Goal: Task Accomplishment & Management: Use online tool/utility

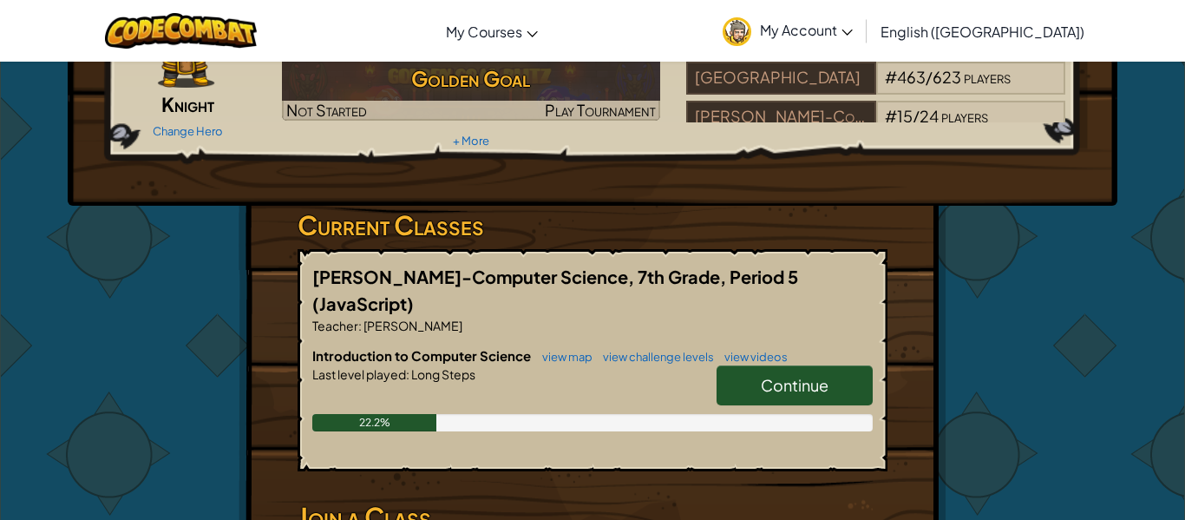
scroll to position [159, 0]
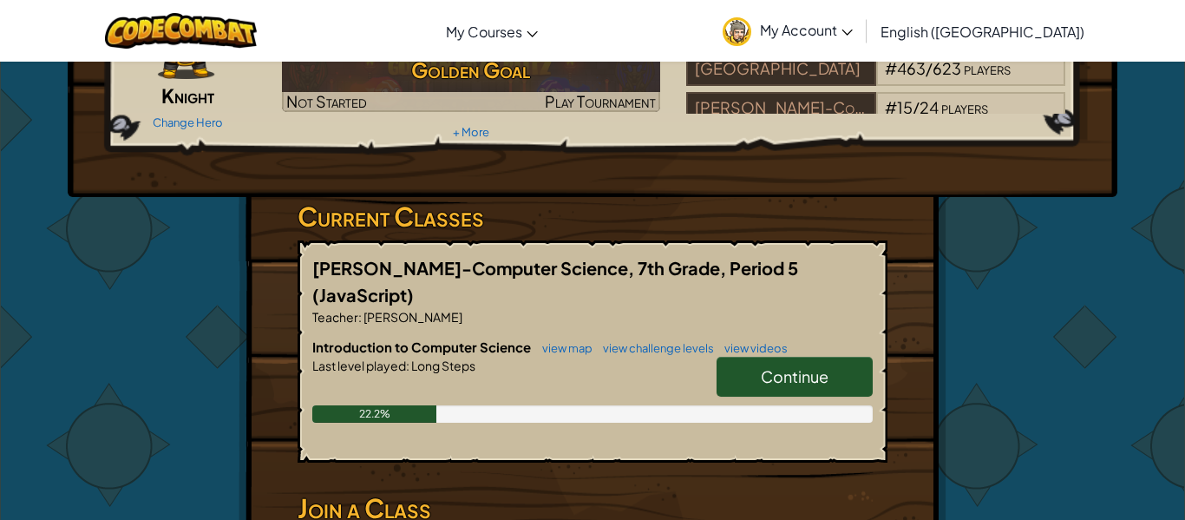
click at [835, 357] on link "Continue" at bounding box center [795, 377] width 156 height 40
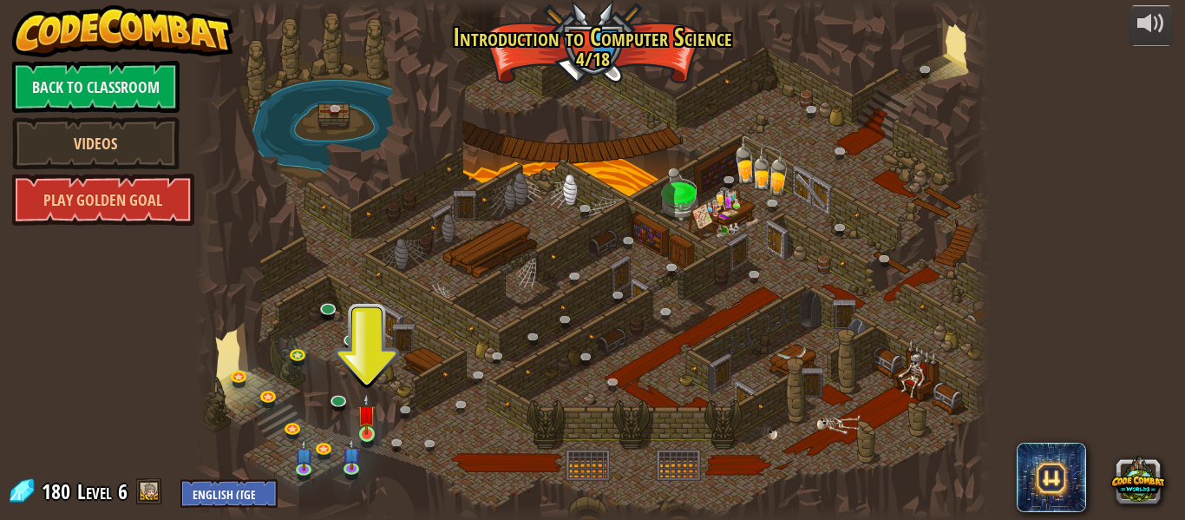
click at [363, 428] on img at bounding box center [366, 414] width 18 height 42
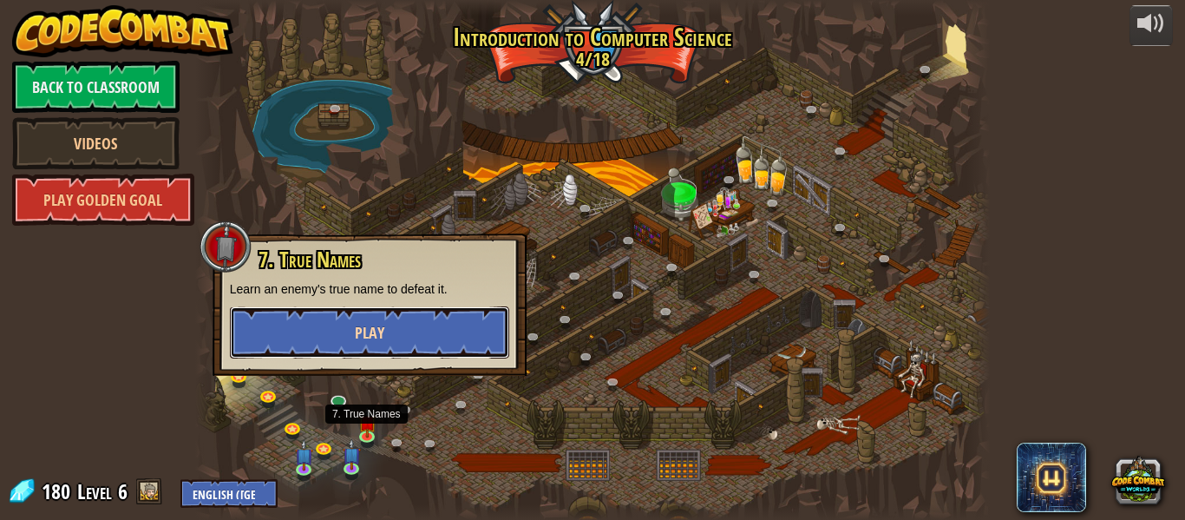
click at [459, 336] on button "Play" at bounding box center [369, 332] width 279 height 52
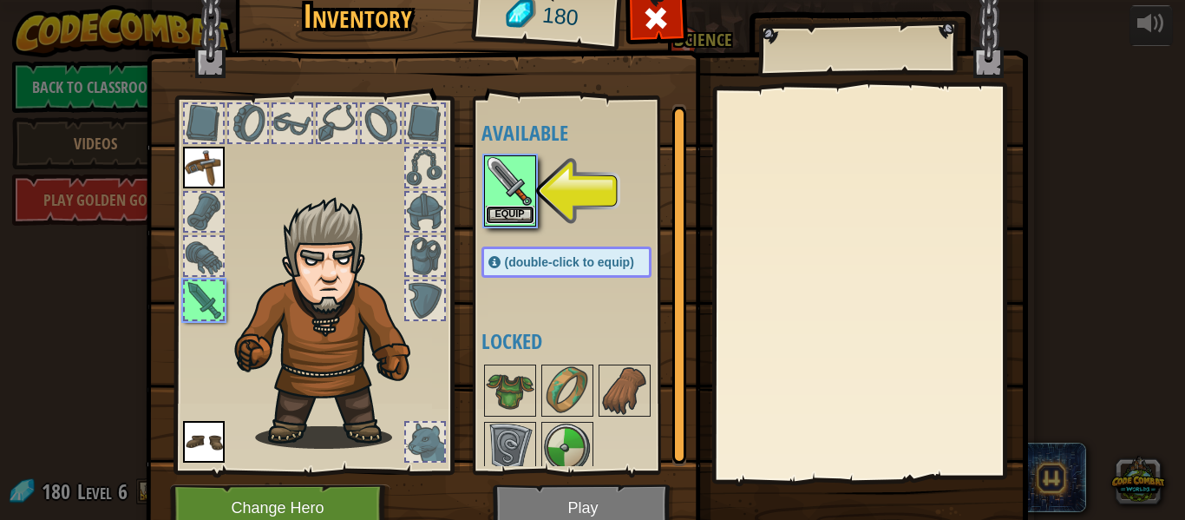
click at [506, 215] on button "Equip" at bounding box center [510, 215] width 49 height 18
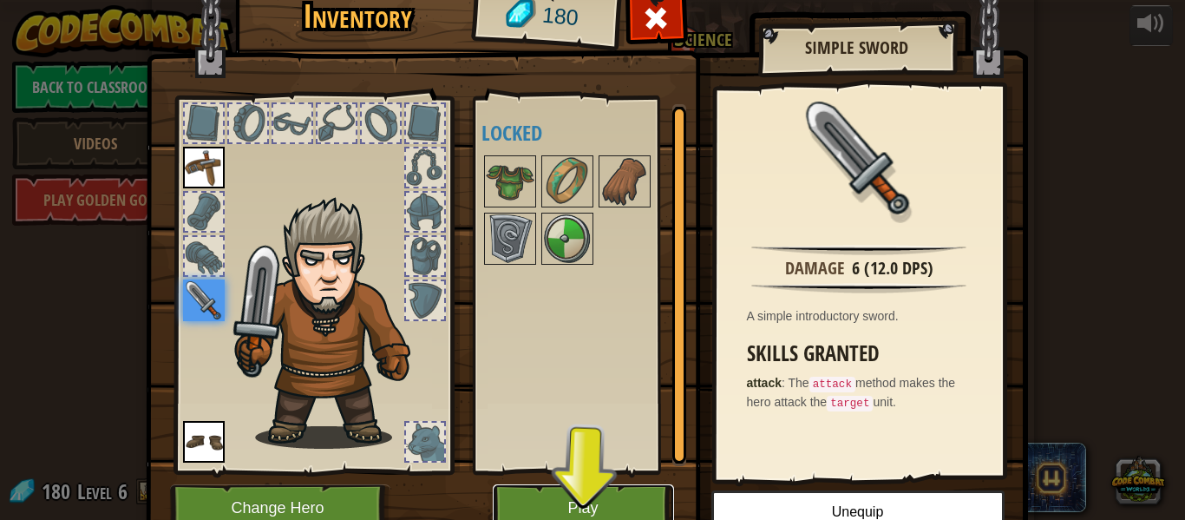
click at [599, 489] on button "Play" at bounding box center [583, 508] width 181 height 48
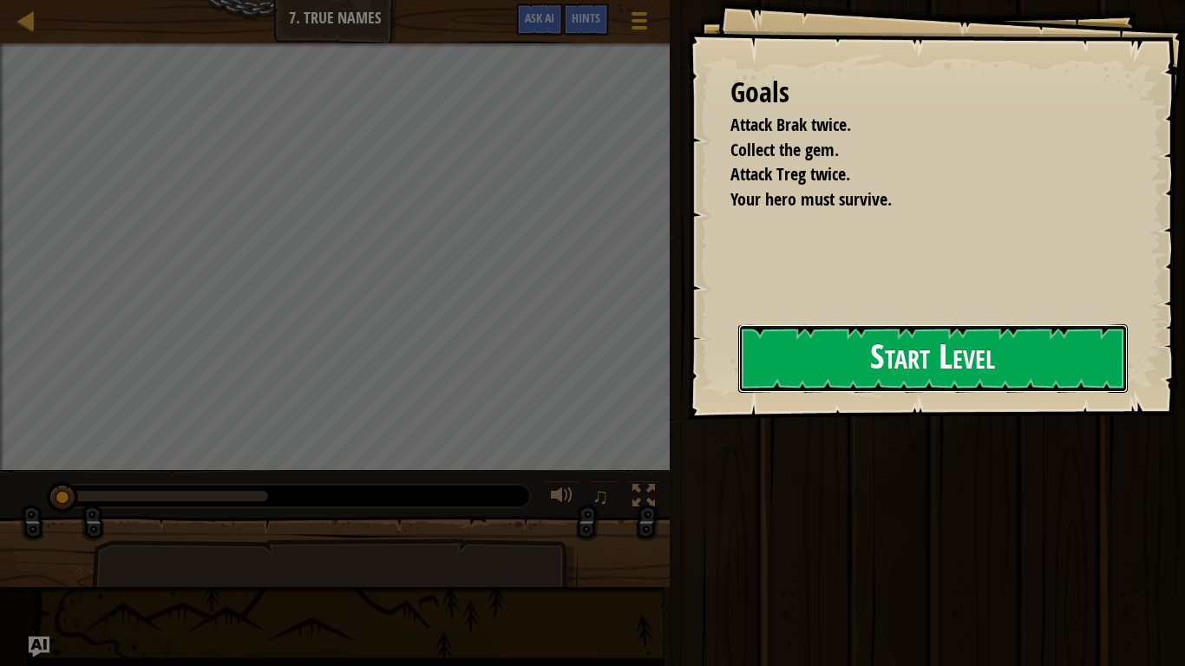
click at [784, 371] on button "Start Level" at bounding box center [932, 358] width 389 height 69
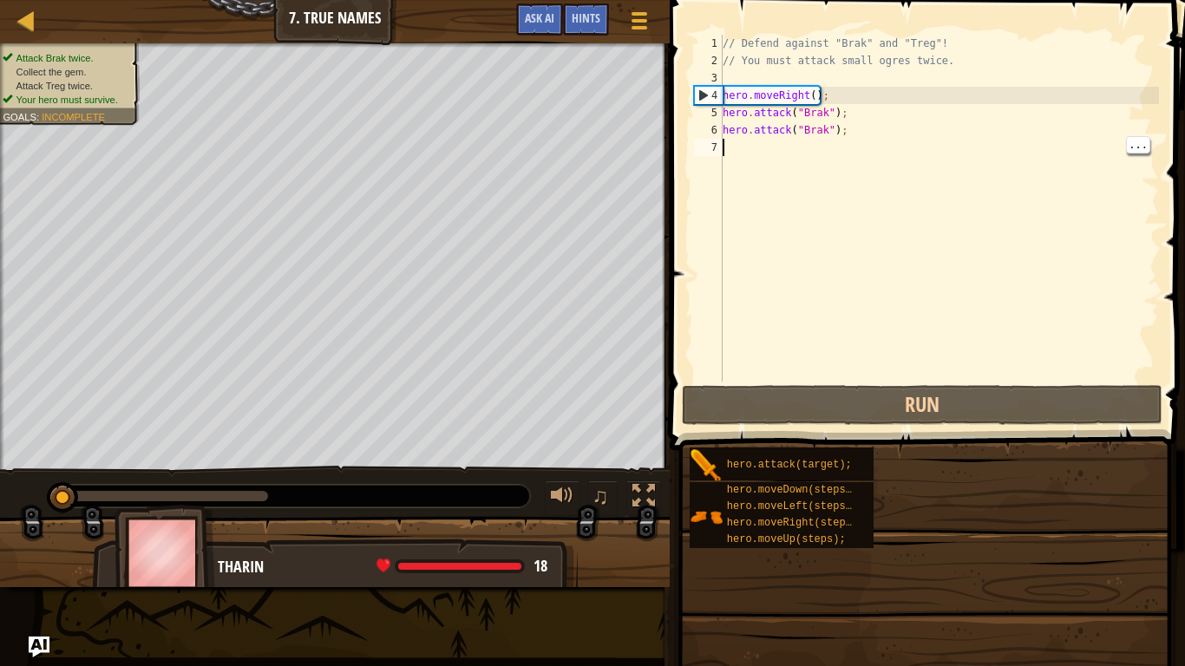
click at [862, 350] on div "// Defend against "Brak" and "Treg"! // You must attack small ogres twice. hero…" at bounding box center [939, 226] width 440 height 382
click at [869, 351] on div "// Defend against "Brak" and "Treg"! // You must attack small ogres twice. hero…" at bounding box center [939, 226] width 440 height 382
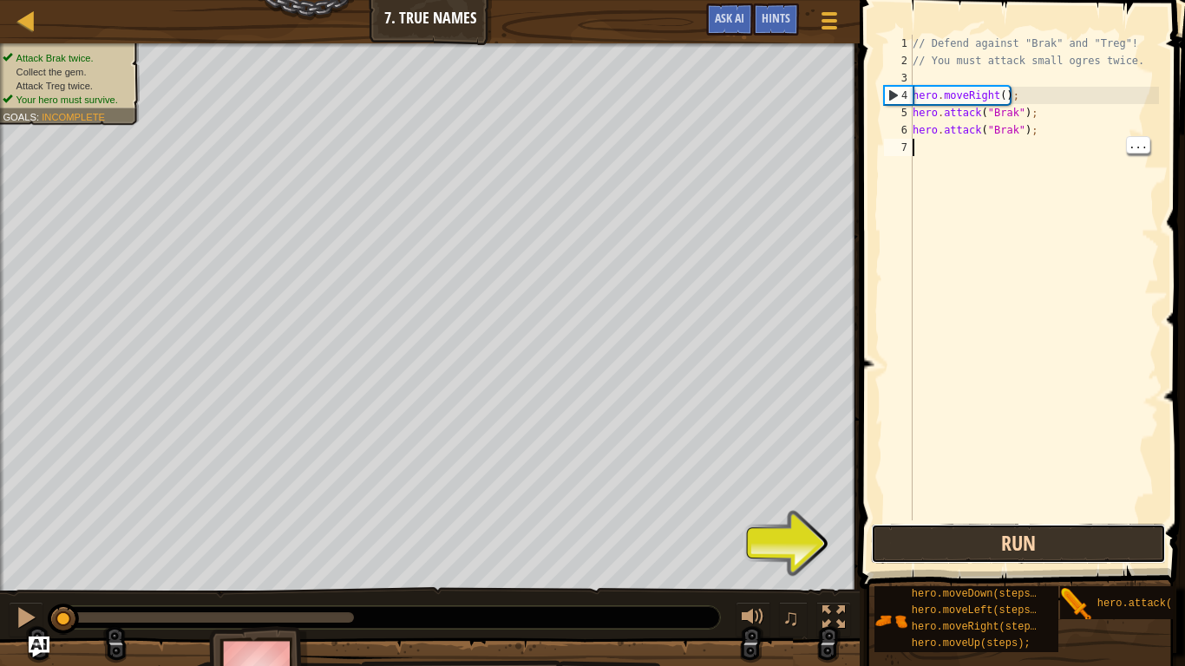
click at [1026, 519] on button "Run" at bounding box center [1018, 544] width 295 height 40
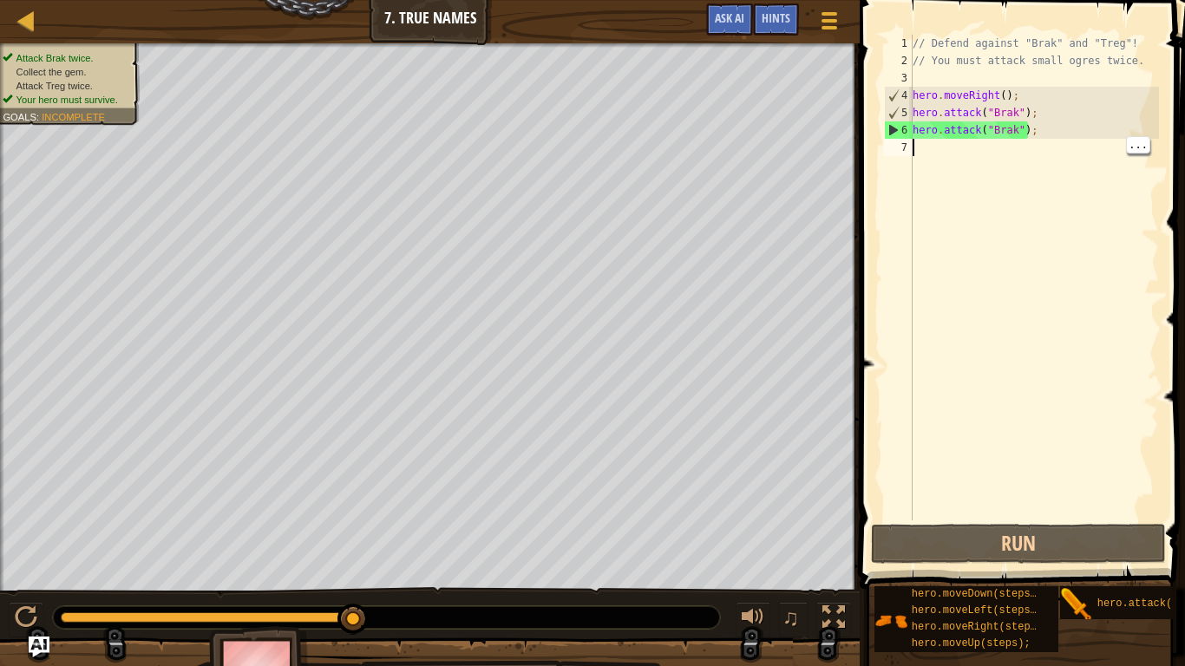
click at [1011, 151] on div "// Defend against "Brak" and "Treg"! // You must attack small ogres twice. hero…" at bounding box center [1034, 295] width 250 height 520
click at [864, 132] on span at bounding box center [1023, 270] width 339 height 640
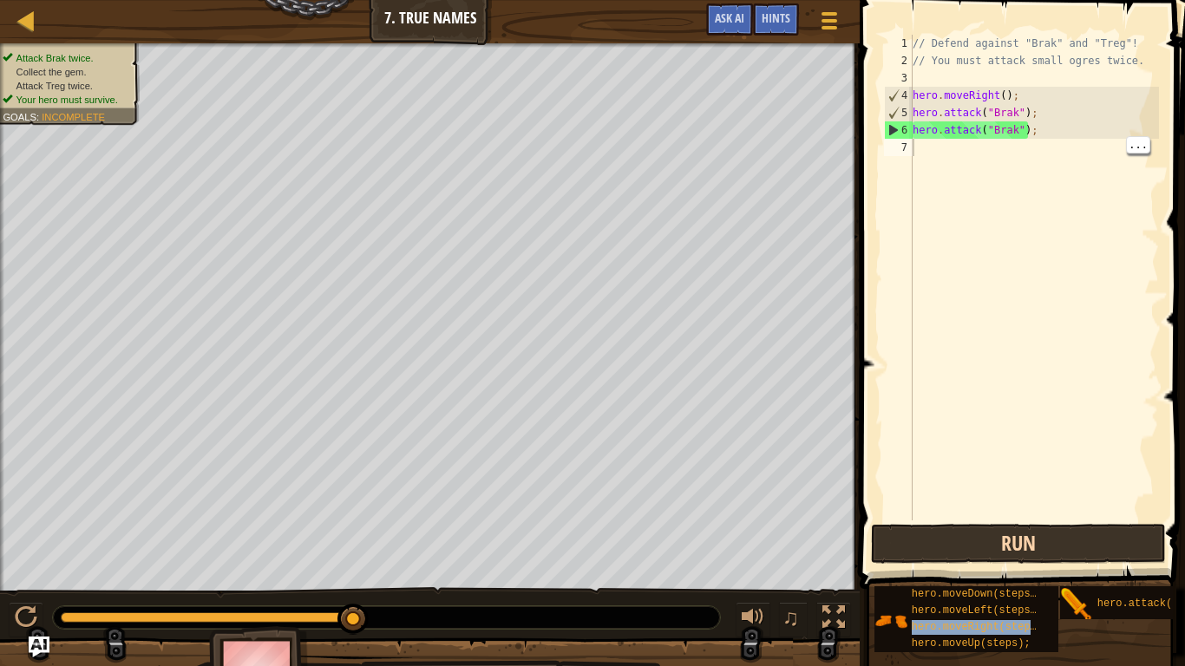
type textarea "hero.moveRight(steps);"
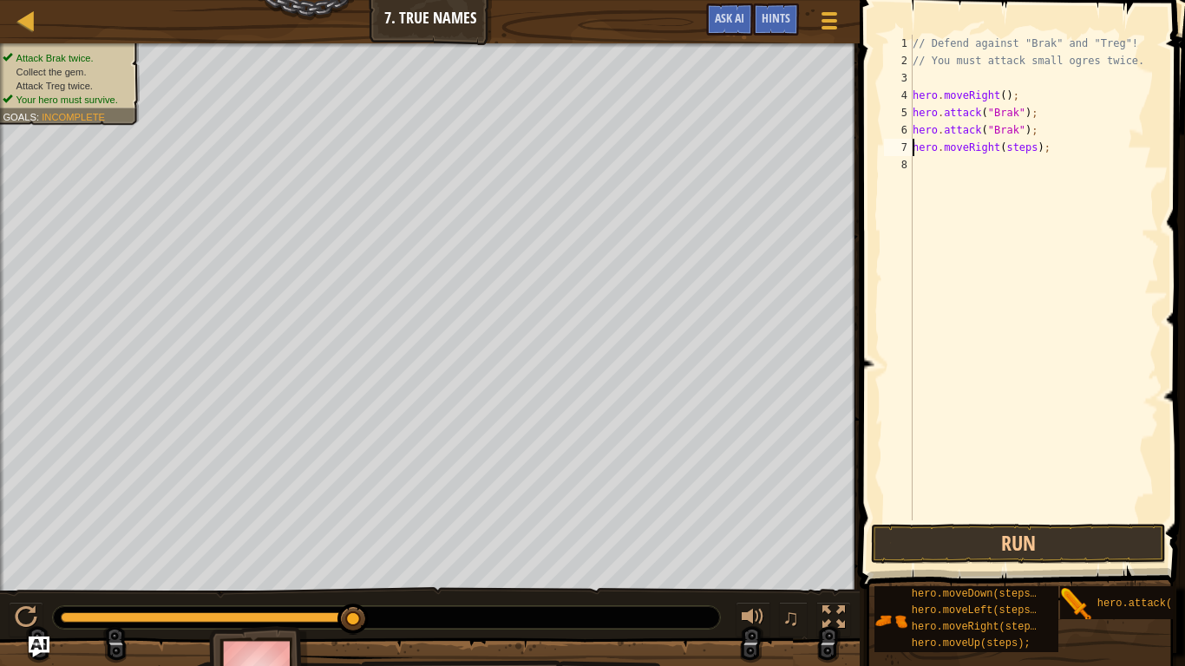
click at [1032, 156] on div "// Defend against "Brak" and "Treg"! // You must attack small ogres twice. hero…" at bounding box center [1034, 295] width 250 height 520
click at [1035, 139] on div "// Defend against "Brak" and "Treg"! // You must attack small ogres twice. hero…" at bounding box center [1034, 295] width 250 height 520
type textarea "hero.moveRight(1);"
click at [1055, 519] on span at bounding box center [1023, 270] width 339 height 640
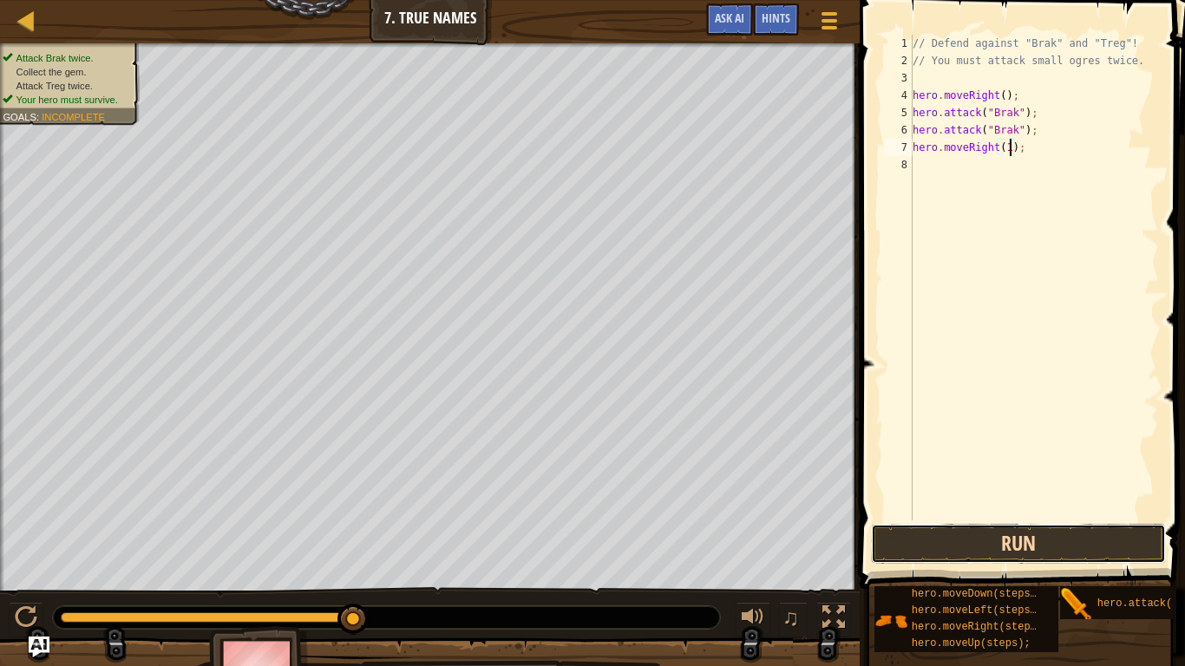
click at [1073, 519] on button "Run" at bounding box center [1018, 544] width 295 height 40
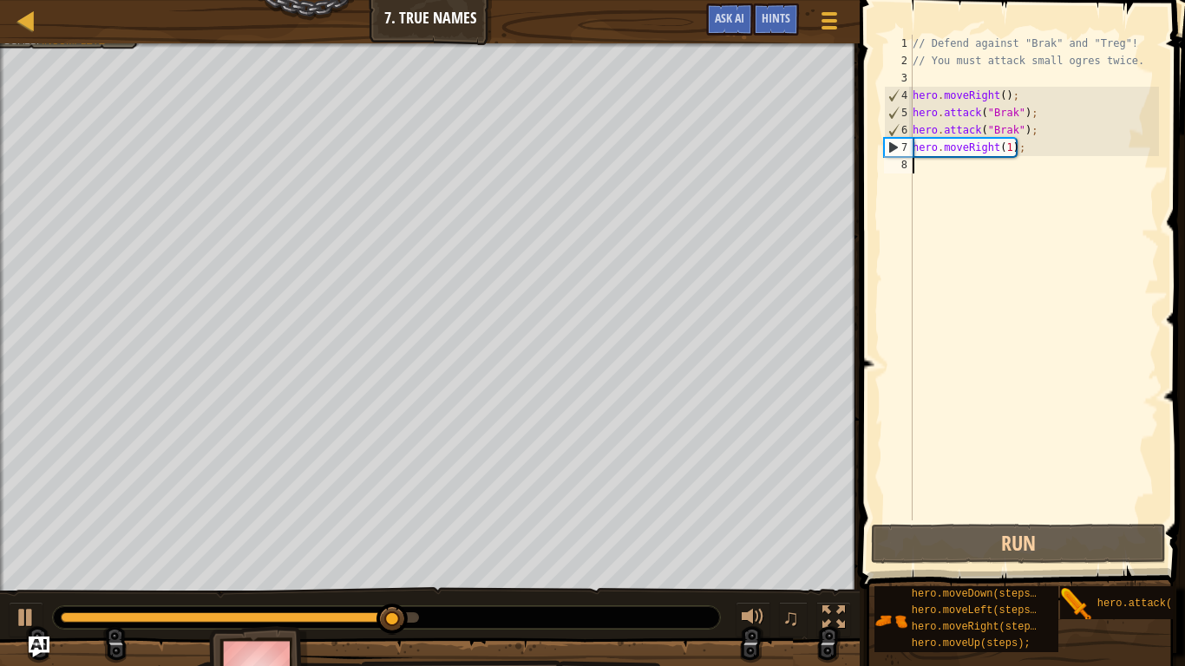
click at [1132, 342] on div "// Defend against "Brak" and "Treg"! // You must attack small ogres twice. hero…" at bounding box center [1034, 295] width 250 height 520
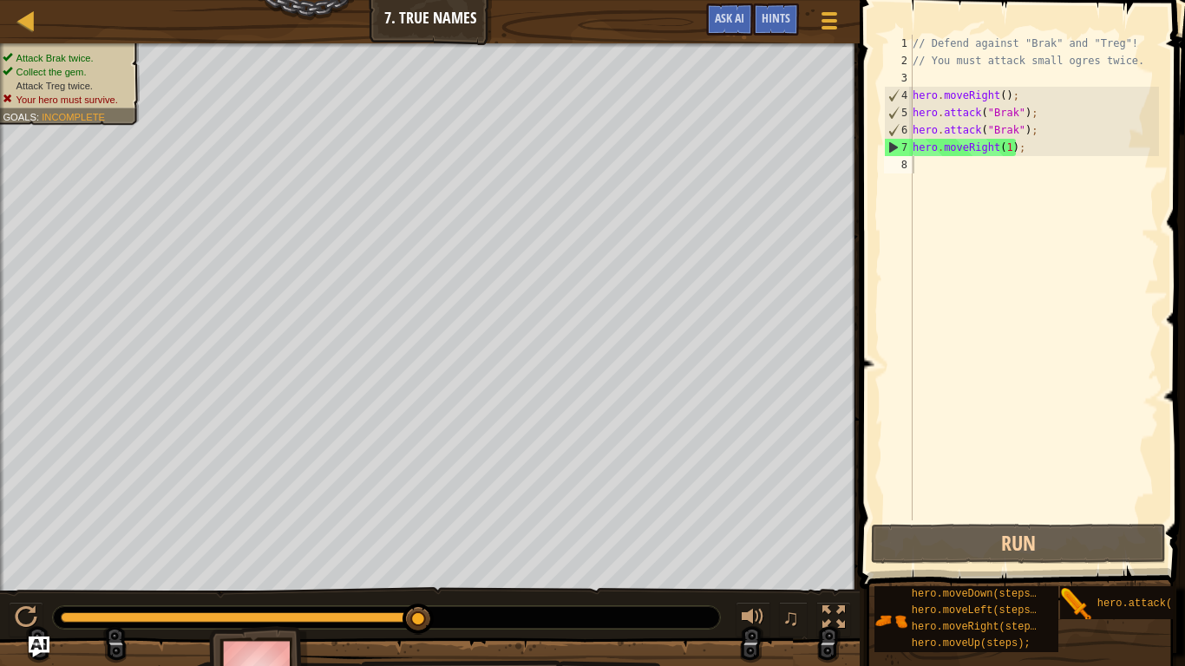
drag, startPoint x: 1091, startPoint y: 607, endPoint x: 1021, endPoint y: 283, distance: 332.0
click at [1021, 283] on div "Hints Videos 1 2 3 4 5 6 7 8 // Defend against "Brak" and "Treg"! // You must a…" at bounding box center [1019, 329] width 331 height 658
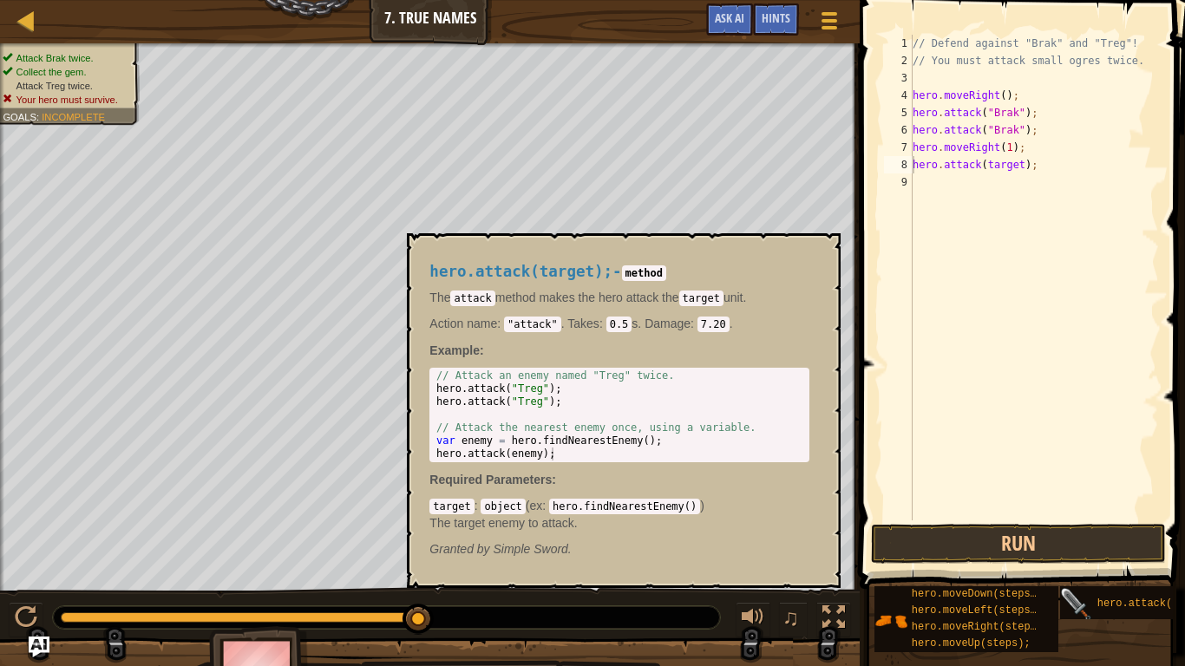
click at [1068, 519] on img at bounding box center [1076, 604] width 33 height 33
click at [1077, 519] on img at bounding box center [1076, 604] width 33 height 33
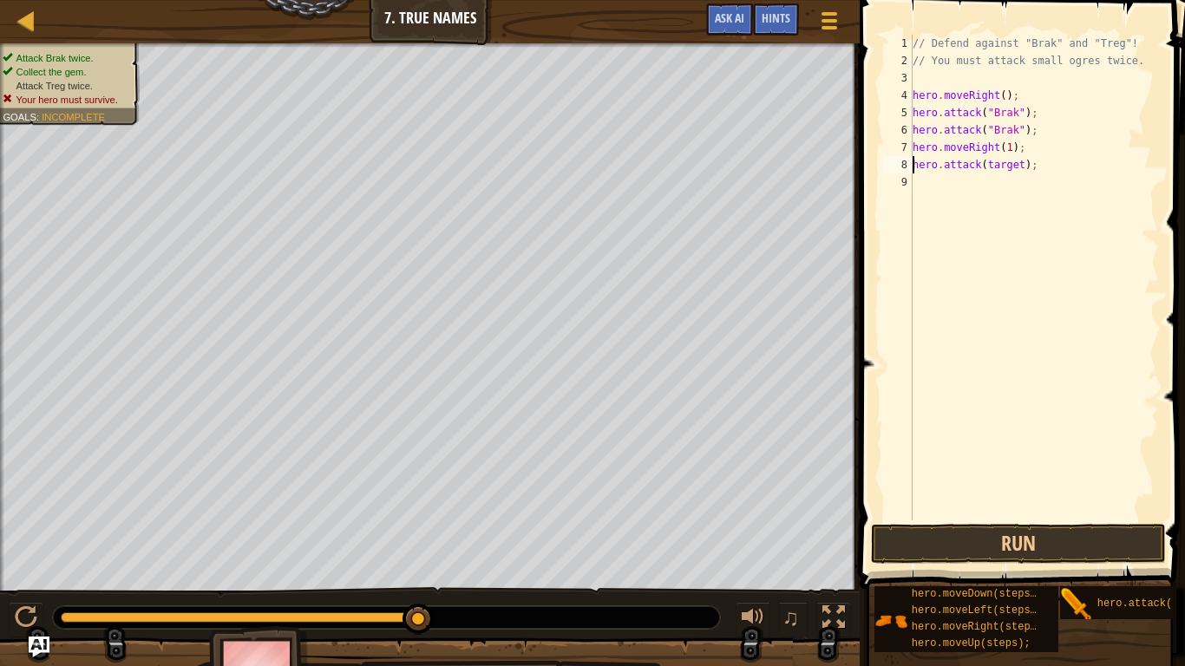
click at [1013, 170] on div "// Defend against "Brak" and "Treg"! // You must attack small ogres twice. hero…" at bounding box center [1034, 295] width 250 height 520
click at [1058, 519] on button "Run" at bounding box center [1018, 544] width 295 height 40
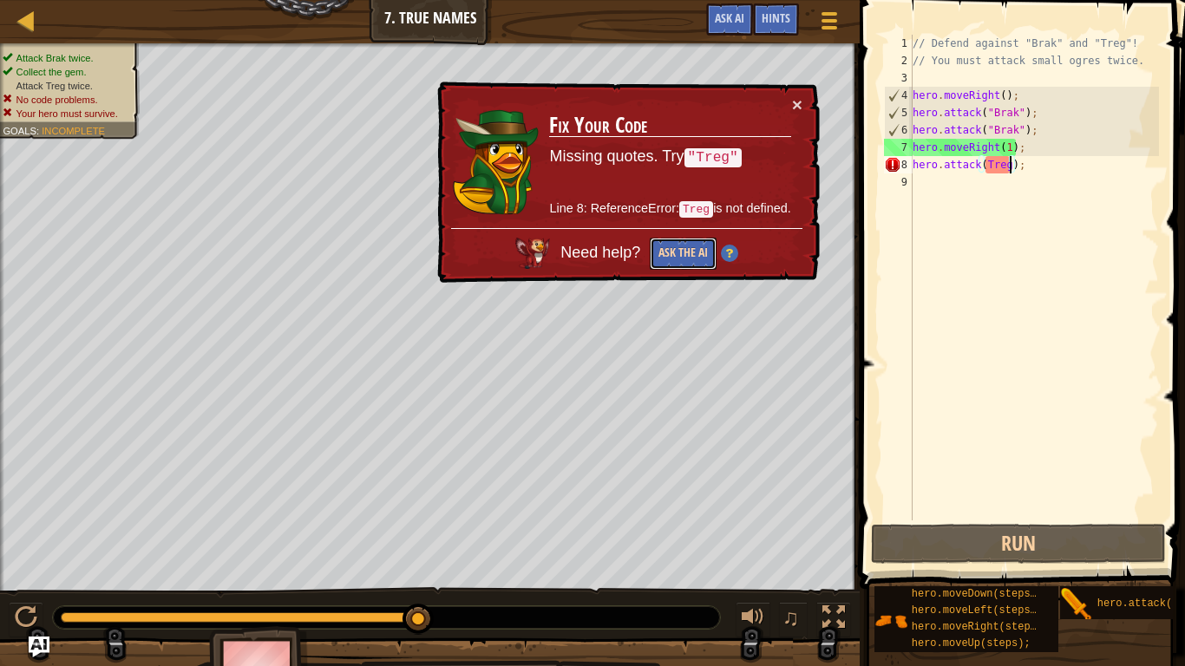
click at [684, 255] on button "Ask the AI" at bounding box center [683, 254] width 67 height 32
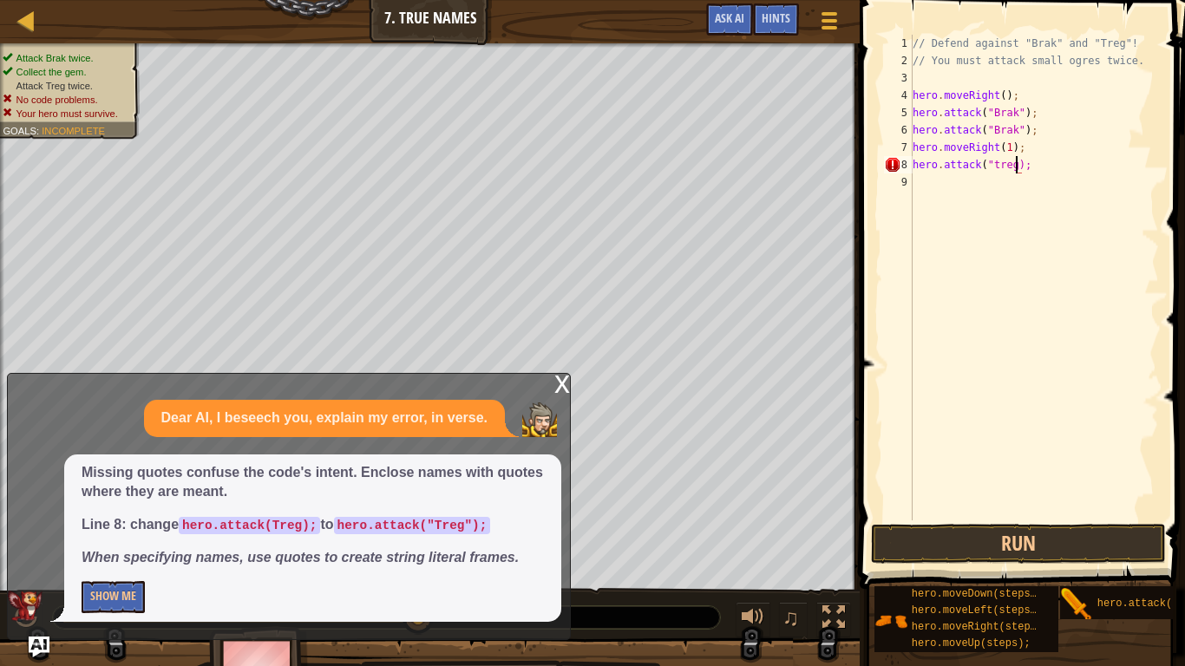
scroll to position [8, 16]
click at [1067, 519] on button "Run" at bounding box center [1018, 544] width 295 height 40
click at [1065, 519] on button "Run" at bounding box center [1018, 544] width 295 height 40
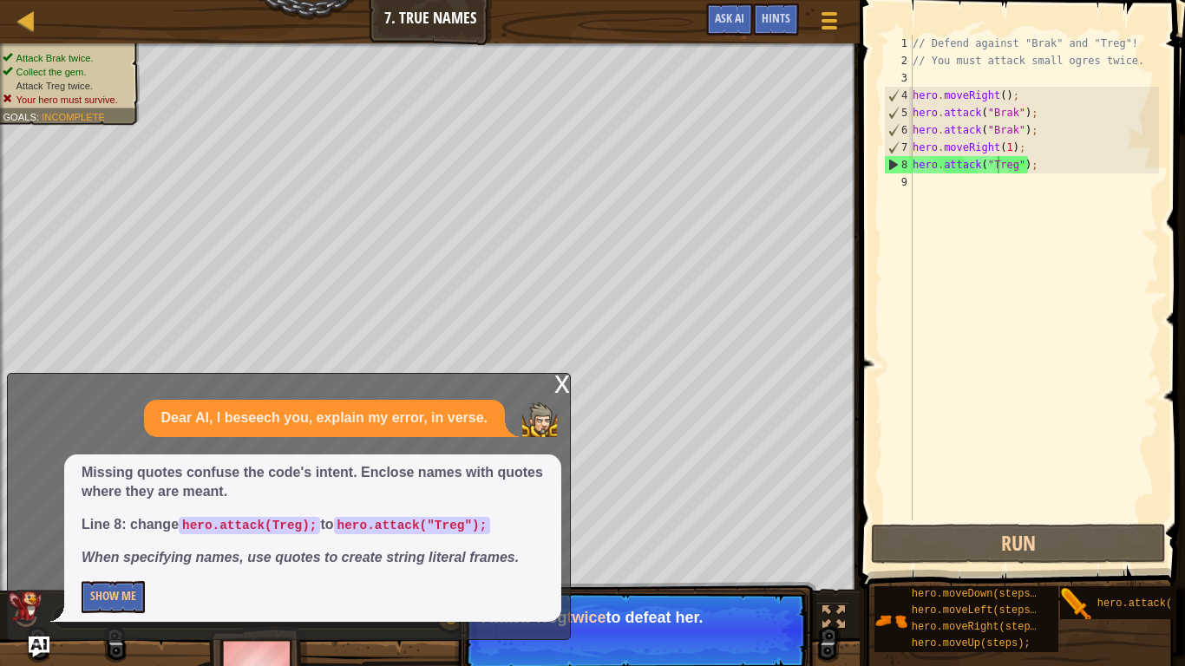
click at [1183, 519] on span at bounding box center [1023, 270] width 339 height 640
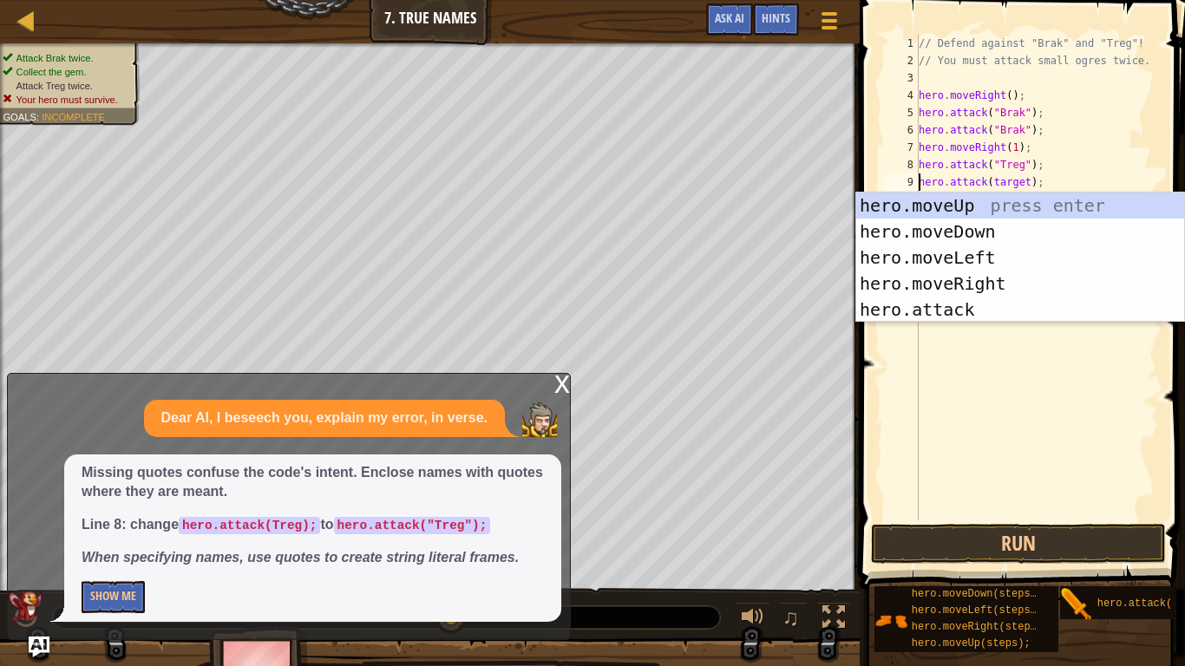
click at [1024, 180] on div "// Defend against "Brak" and "Treg"! // You must attack small ogres twice. hero…" at bounding box center [1037, 295] width 244 height 520
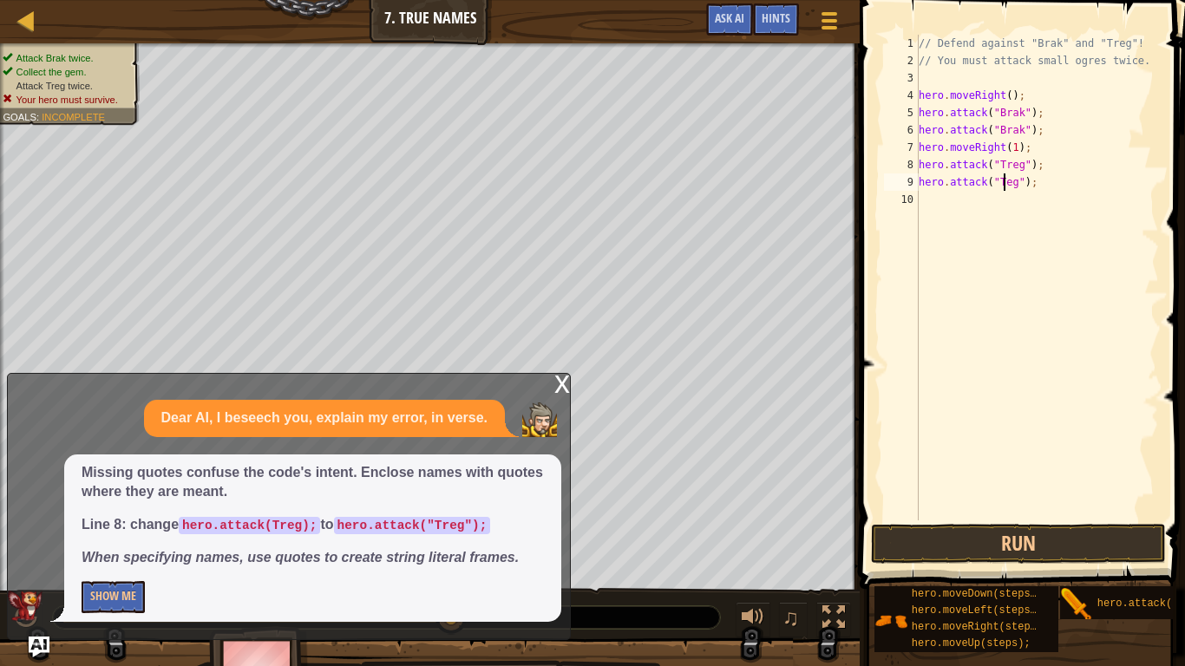
scroll to position [8, 14]
type textarea "hero.attack("Treg");"
click at [1053, 519] on button "Run" at bounding box center [1018, 544] width 295 height 40
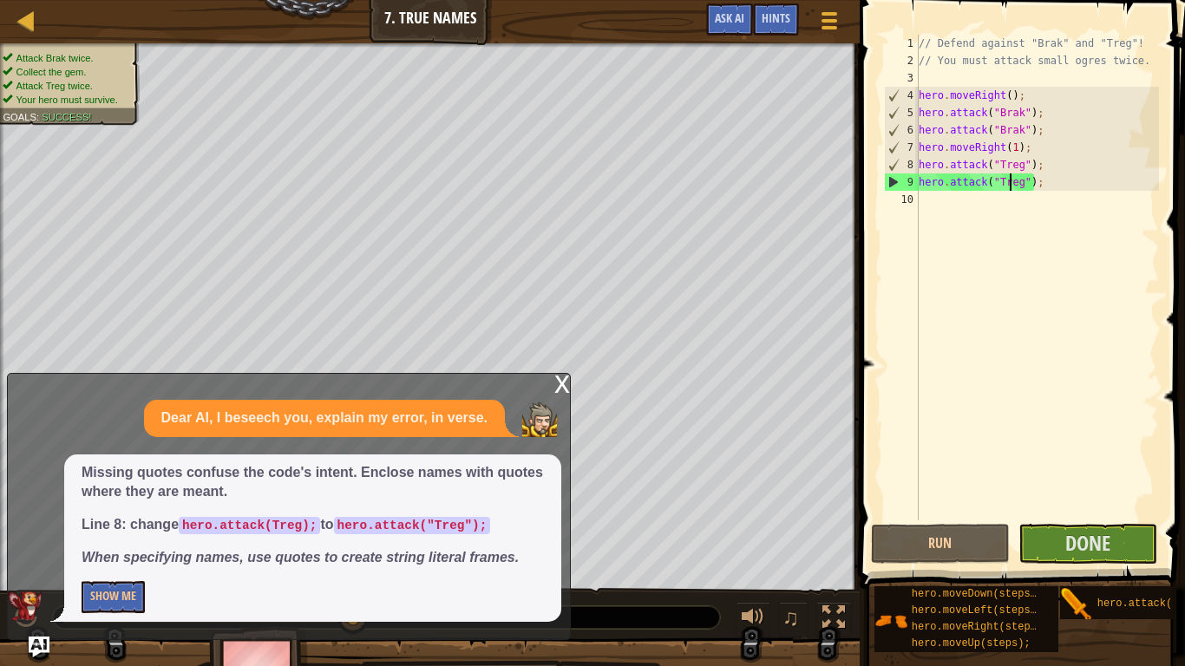
click at [1063, 405] on div "// Defend against "Brak" and "Treg"! // You must attack small ogres twice. hero…" at bounding box center [1037, 295] width 244 height 520
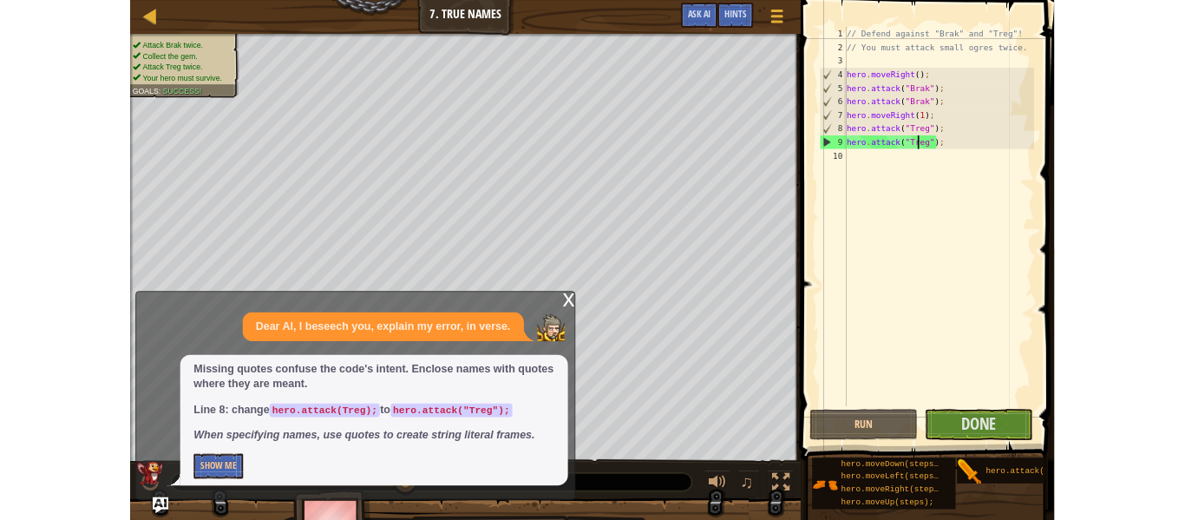
scroll to position [8, 0]
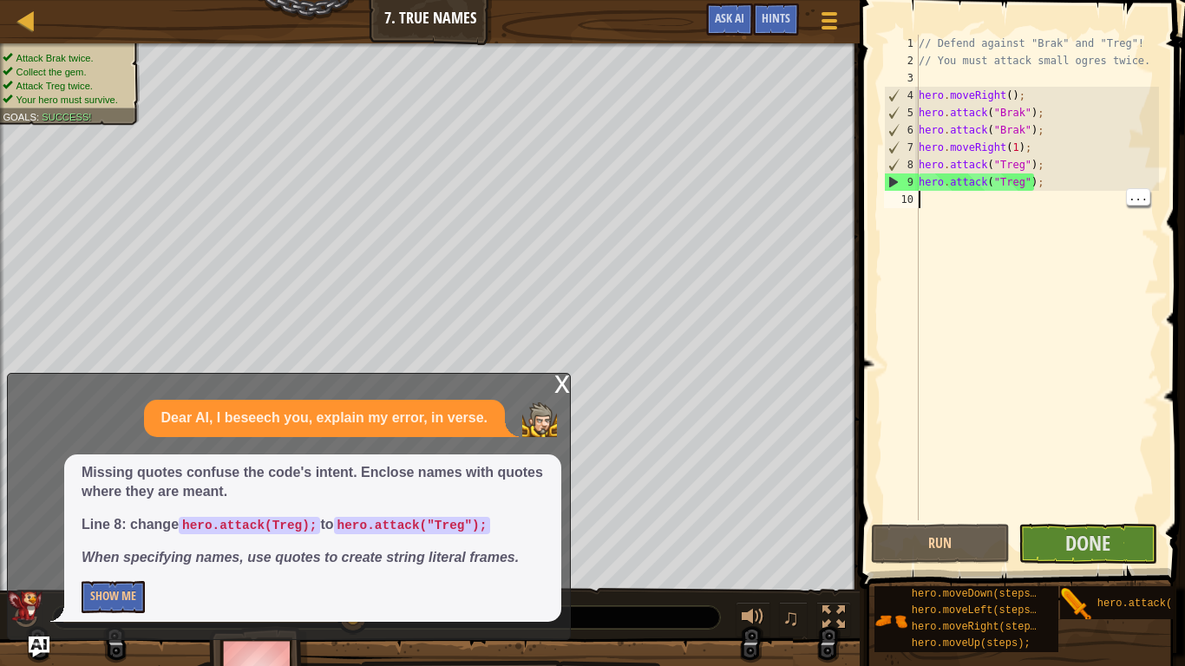
click at [1074, 435] on div "// Defend against "Brak" and "Treg"! // You must attack small ogres twice. hero…" at bounding box center [1037, 295] width 244 height 520
click at [1107, 519] on span "Done" at bounding box center [1087, 543] width 45 height 28
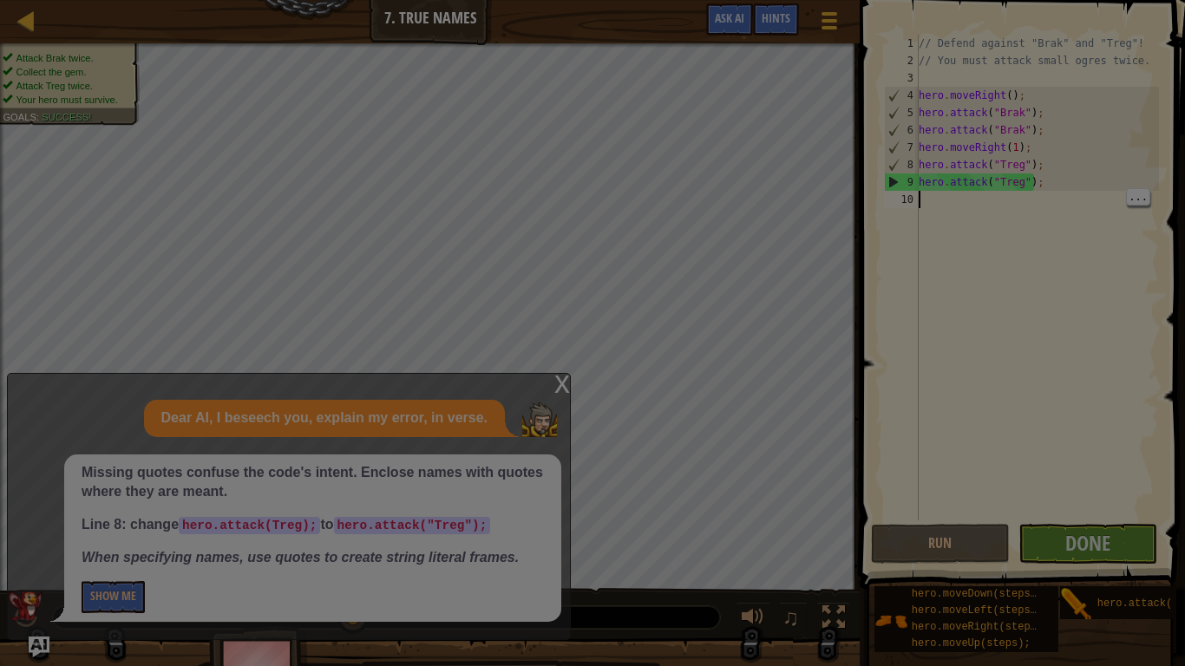
click at [0, 0] on div "Loading..." at bounding box center [0, 0] width 0 height 0
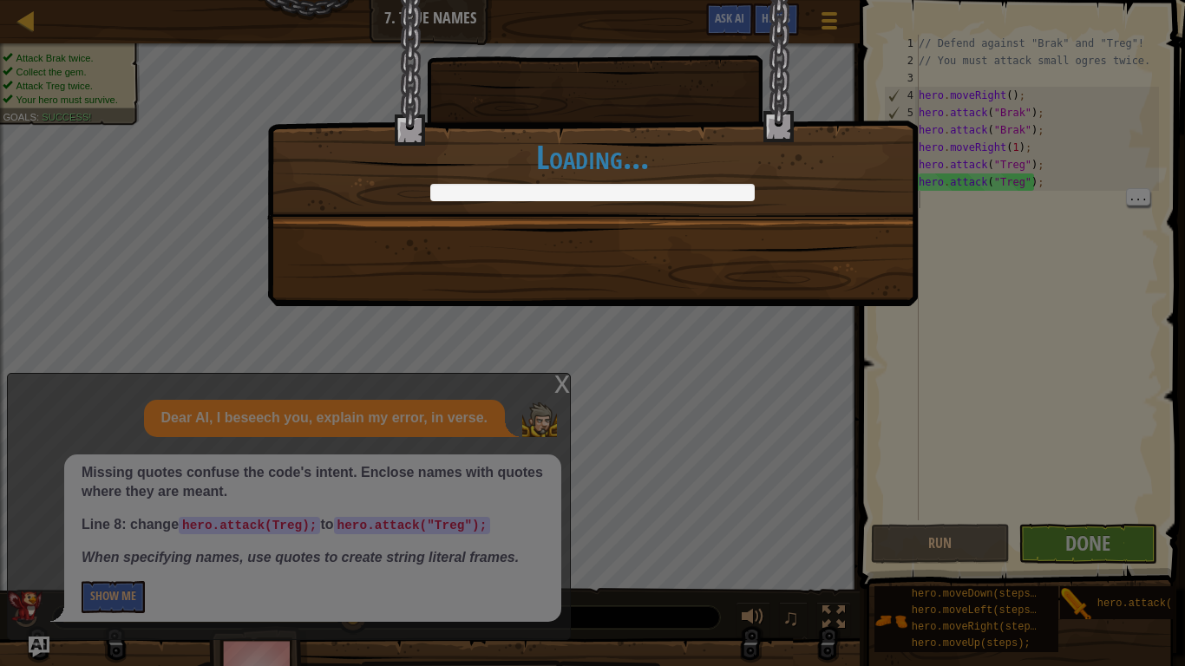
click at [1100, 519] on div "Clean code: no code errors or warnings. +0 +0 [PERSON_NAME] and [PERSON_NAME] h…" at bounding box center [592, 333] width 1185 height 666
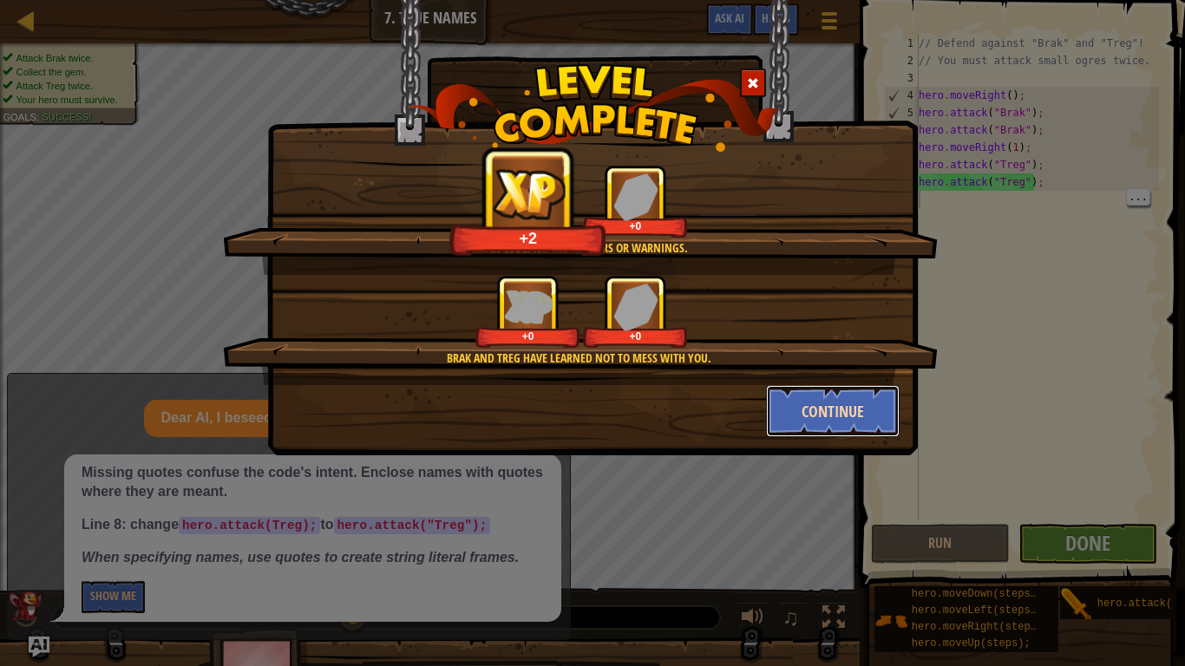
click at [855, 402] on button "Continue" at bounding box center [833, 411] width 134 height 52
